Goal: Information Seeking & Learning: Learn about a topic

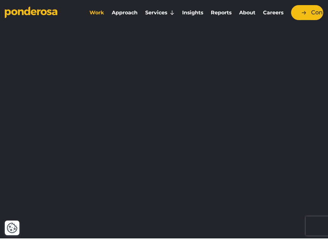
click at [100, 14] on link "Work" at bounding box center [97, 12] width 20 height 13
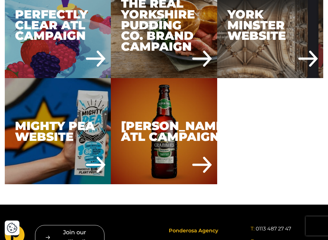
scroll to position [2094, 0]
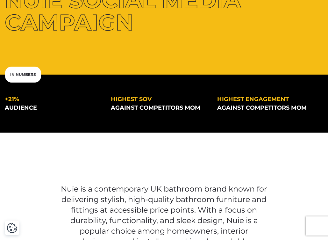
scroll to position [124, 0]
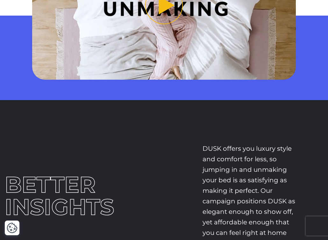
scroll to position [617, 0]
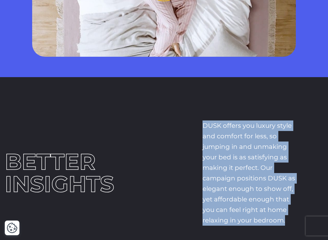
drag, startPoint x: 203, startPoint y: 122, endPoint x: 286, endPoint y: 220, distance: 128.3
click at [286, 220] on p "DUSK offers you luxury style and comfort for less, so jumping in and unmaking y…" at bounding box center [248, 172] width 93 height 105
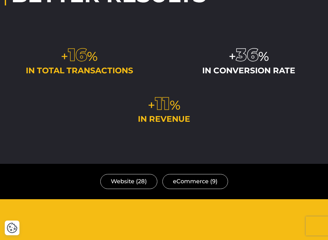
scroll to position [1543, 0]
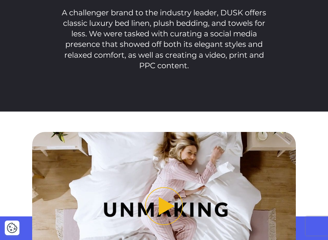
scroll to position [480, 0]
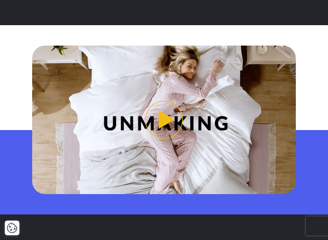
click at [167, 124] on button "Play video" at bounding box center [164, 120] width 264 height 148
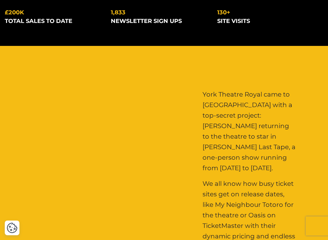
scroll to position [239, 0]
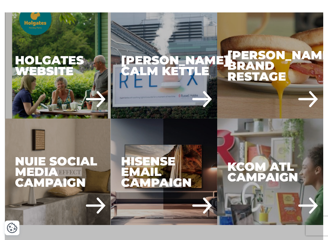
scroll to position [414, 0]
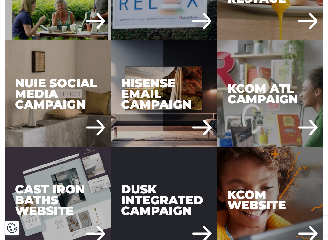
click at [147, 222] on div "DUSK Integrated Campaign" at bounding box center [164, 200] width 106 height 106
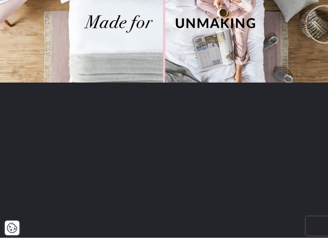
scroll to position [301, 0]
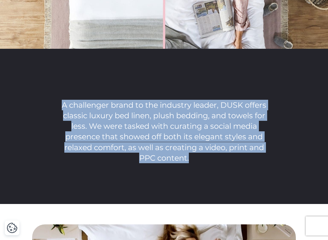
drag, startPoint x: 63, startPoint y: 105, endPoint x: 196, endPoint y: 160, distance: 144.6
click at [196, 160] on p "A challenger brand to the industry leader, DUSK offers classic luxury bed linen…" at bounding box center [164, 131] width 209 height 63
copy p "A challenger brand to the industry leader, DUSK offers classic luxury bed linen…"
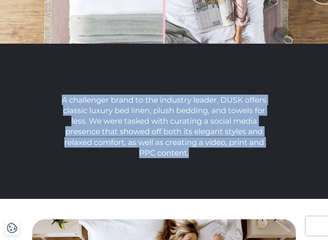
scroll to position [307, 0]
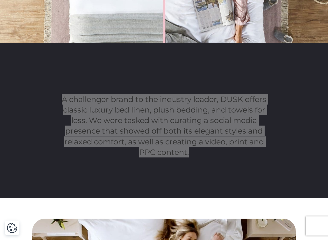
drag, startPoint x: 304, startPoint y: 163, endPoint x: 50, endPoint y: 192, distance: 255.7
click at [50, 192] on div "A challenger brand to the industry leader, DUSK offers classic luxury bed linen…" at bounding box center [164, 120] width 328 height 155
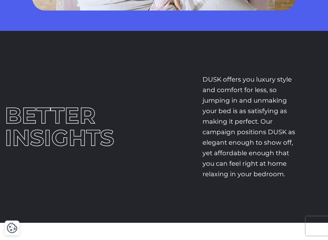
scroll to position [670, 0]
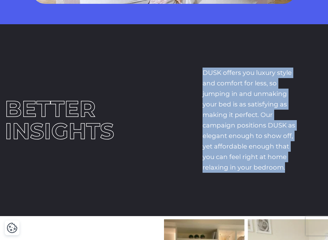
drag, startPoint x: 202, startPoint y: 69, endPoint x: 296, endPoint y: 164, distance: 133.5
click at [296, 164] on div "Better Insights DUSK offers you luxury style and comfort for less, so jumping i…" at bounding box center [164, 120] width 328 height 110
copy p "DUSK offers you luxury style and comfort for less, so jumping in and unmaking y…"
